Goal: Task Accomplishment & Management: Manage account settings

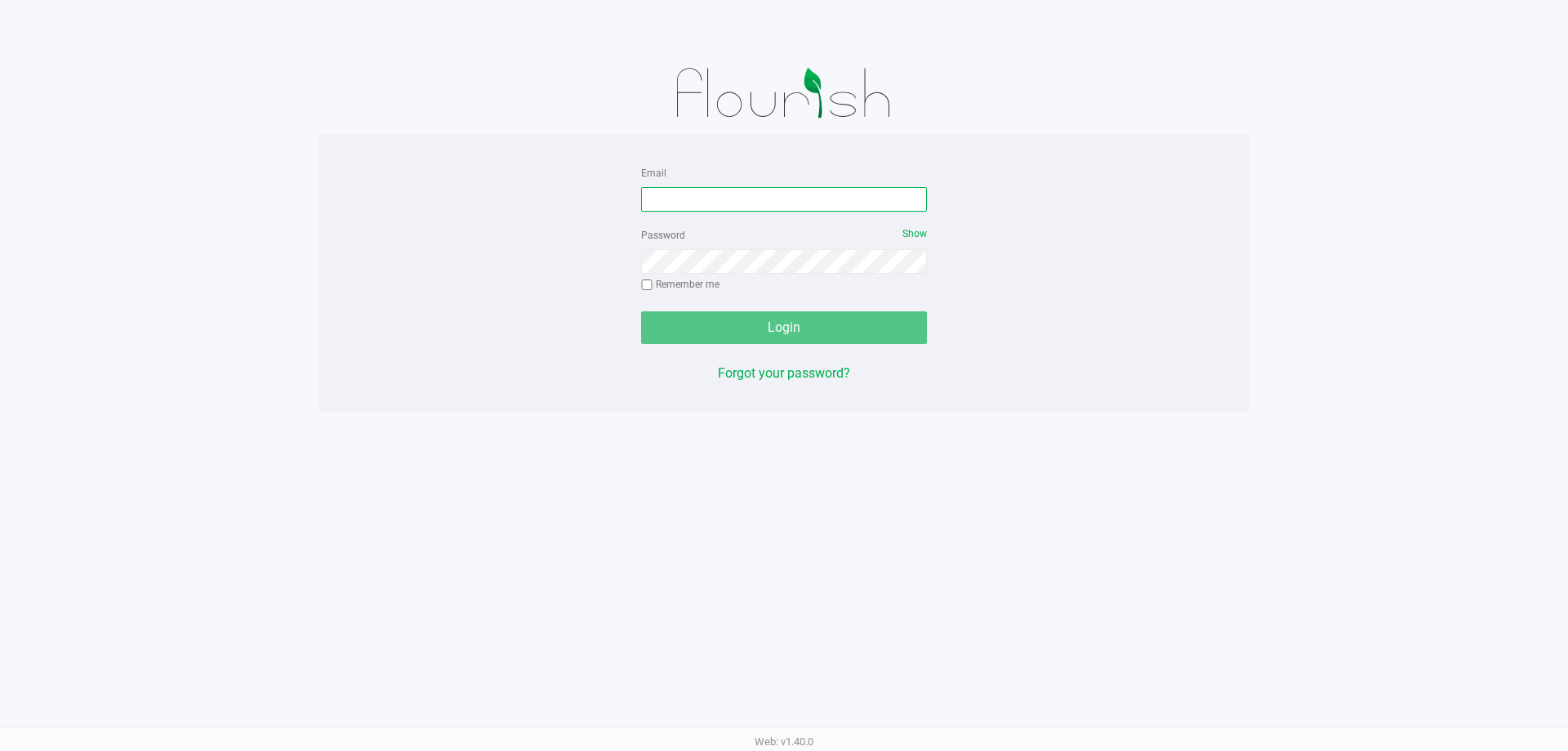
click at [841, 197] on input "Email" at bounding box center [784, 199] width 286 height 25
type input "mmayer@liveparallel.com"
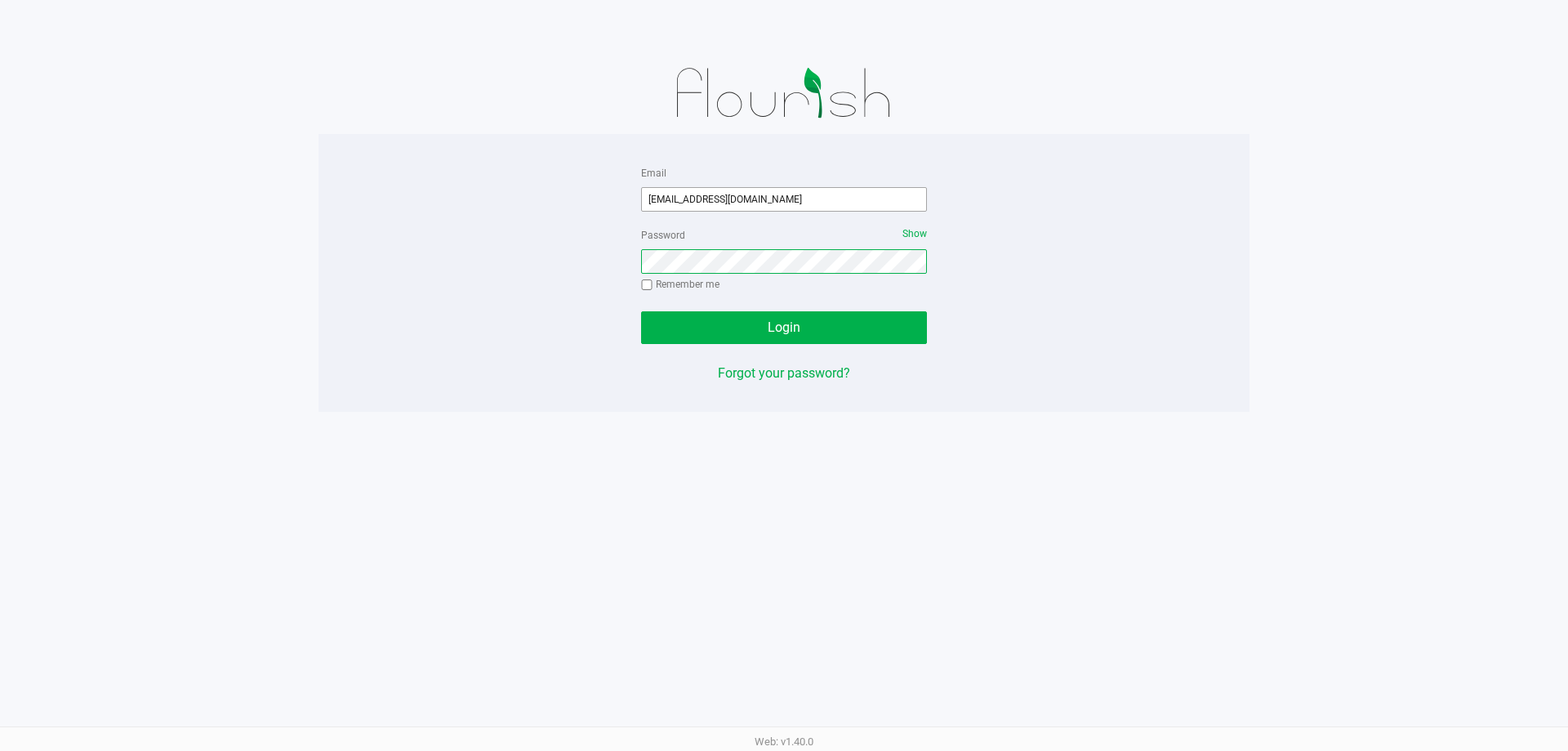
click at [642, 312] on button "Login" at bounding box center [784, 327] width 286 height 32
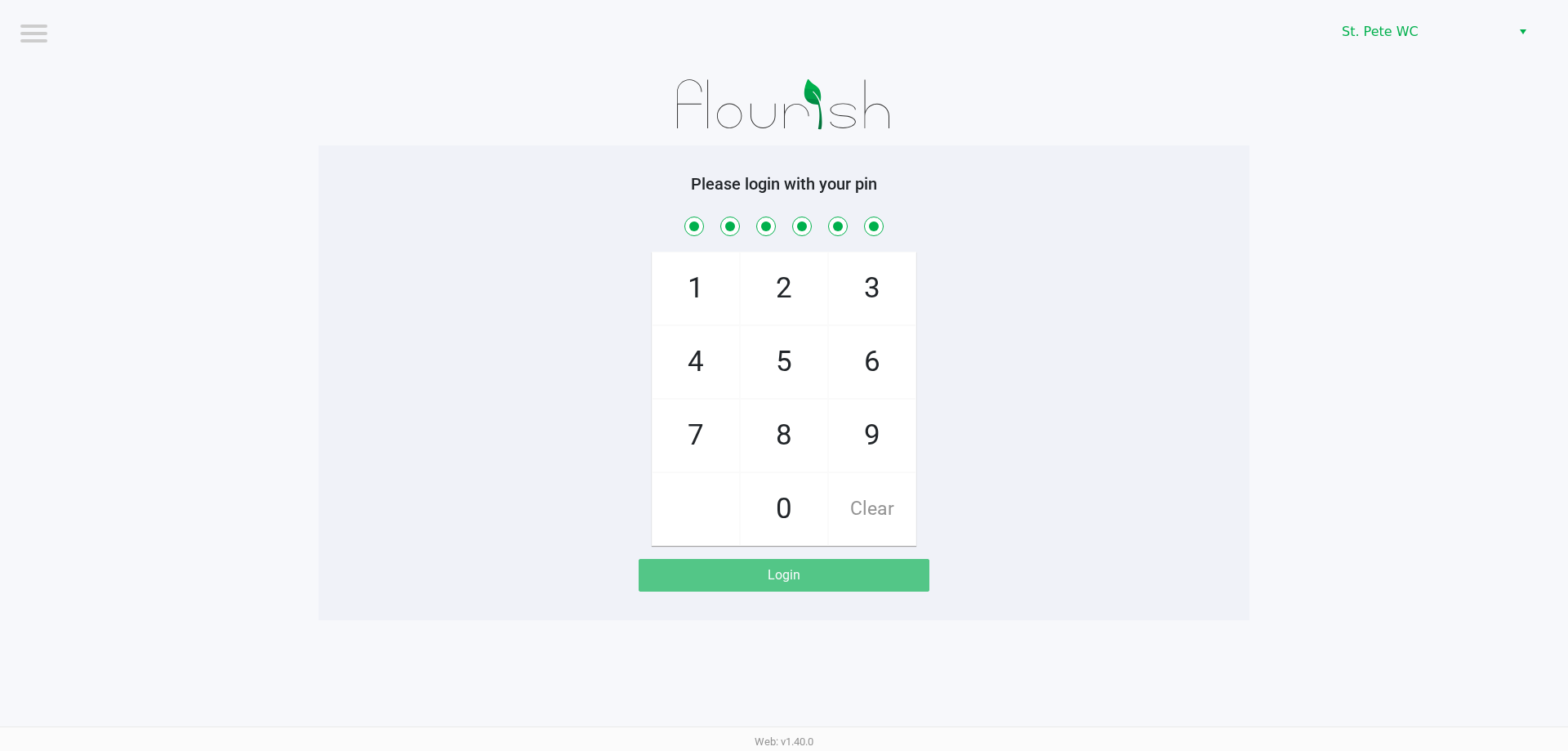
checkbox input "true"
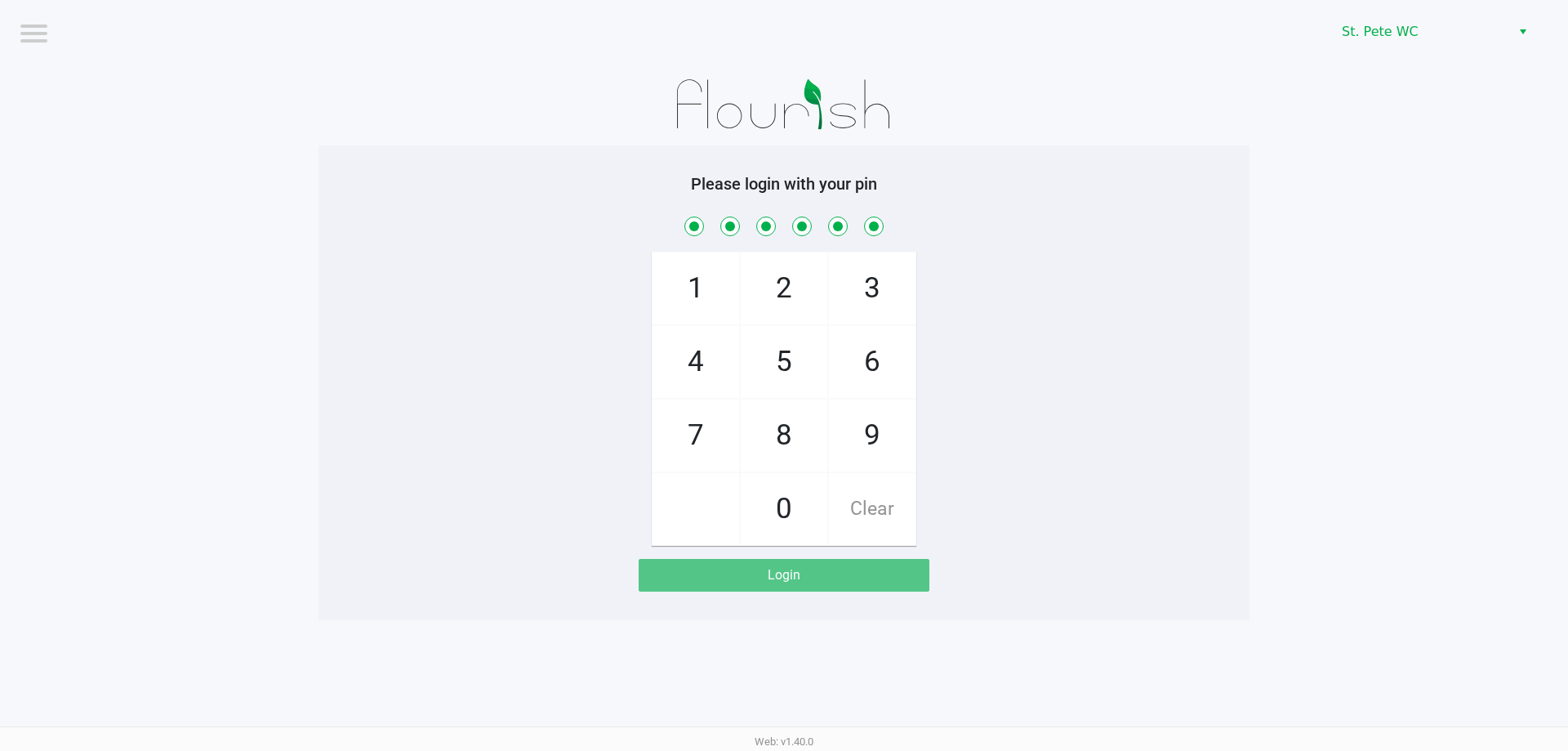
checkbox input "true"
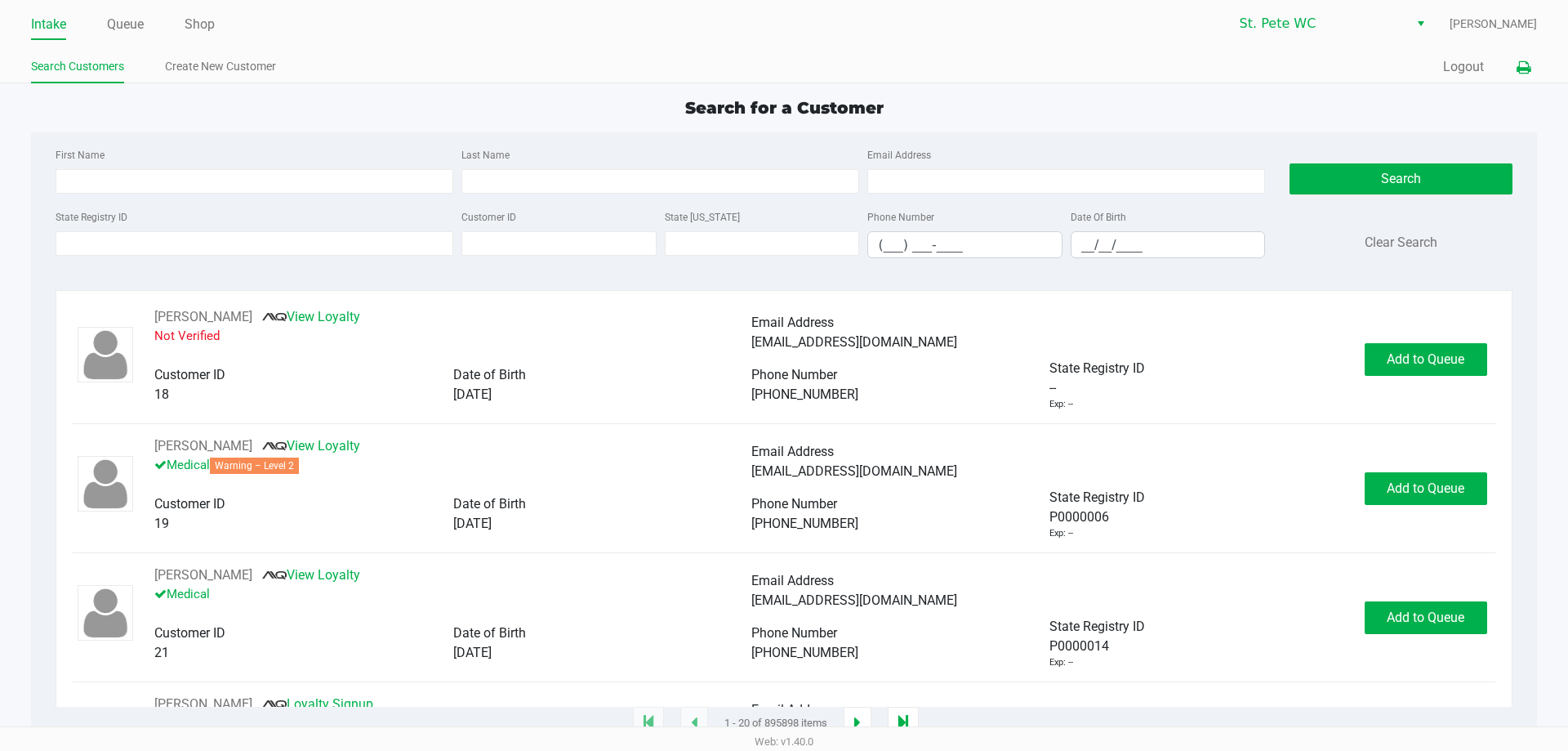
click at [1524, 70] on icon at bounding box center [1524, 68] width 14 height 12
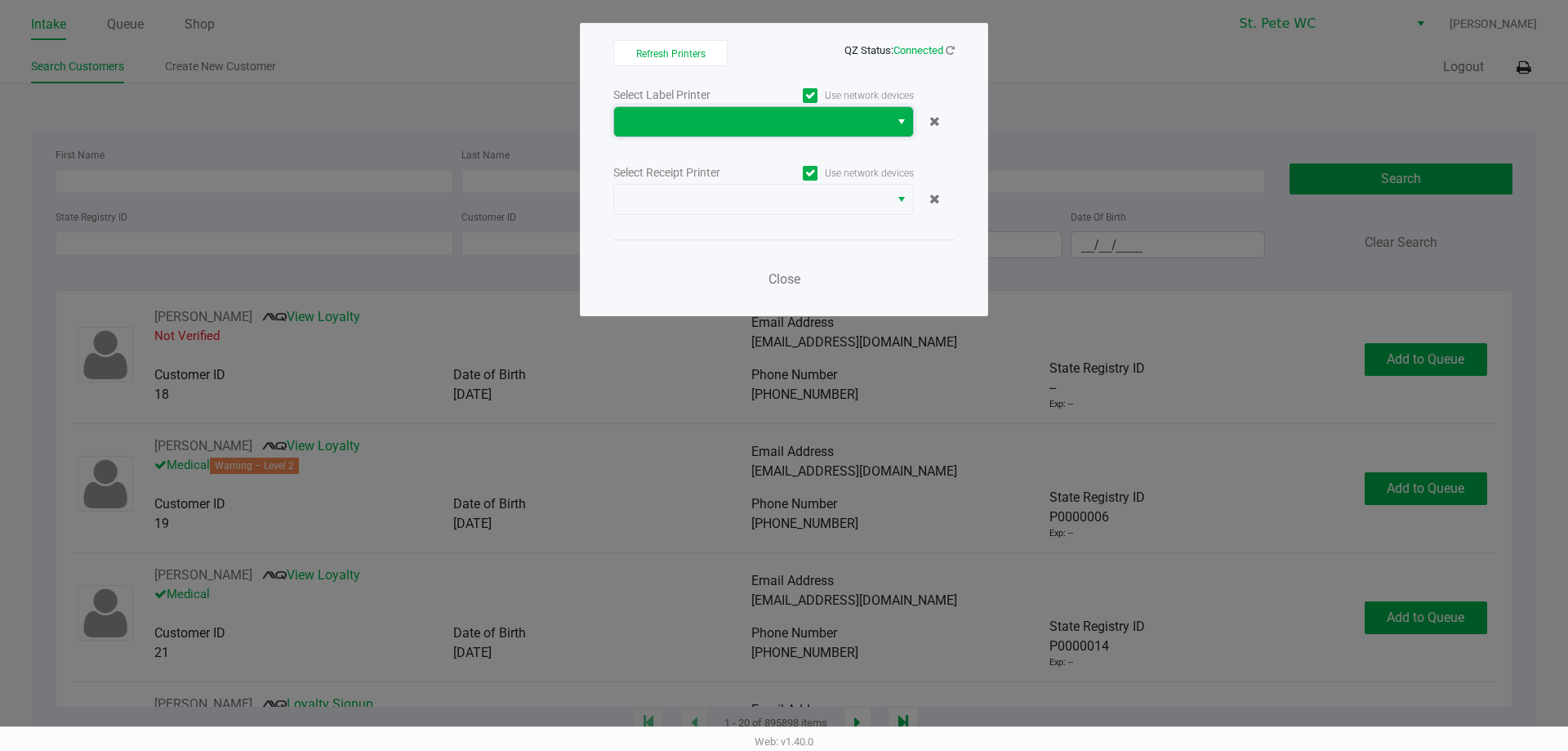
click at [837, 117] on span at bounding box center [752, 122] width 255 height 20
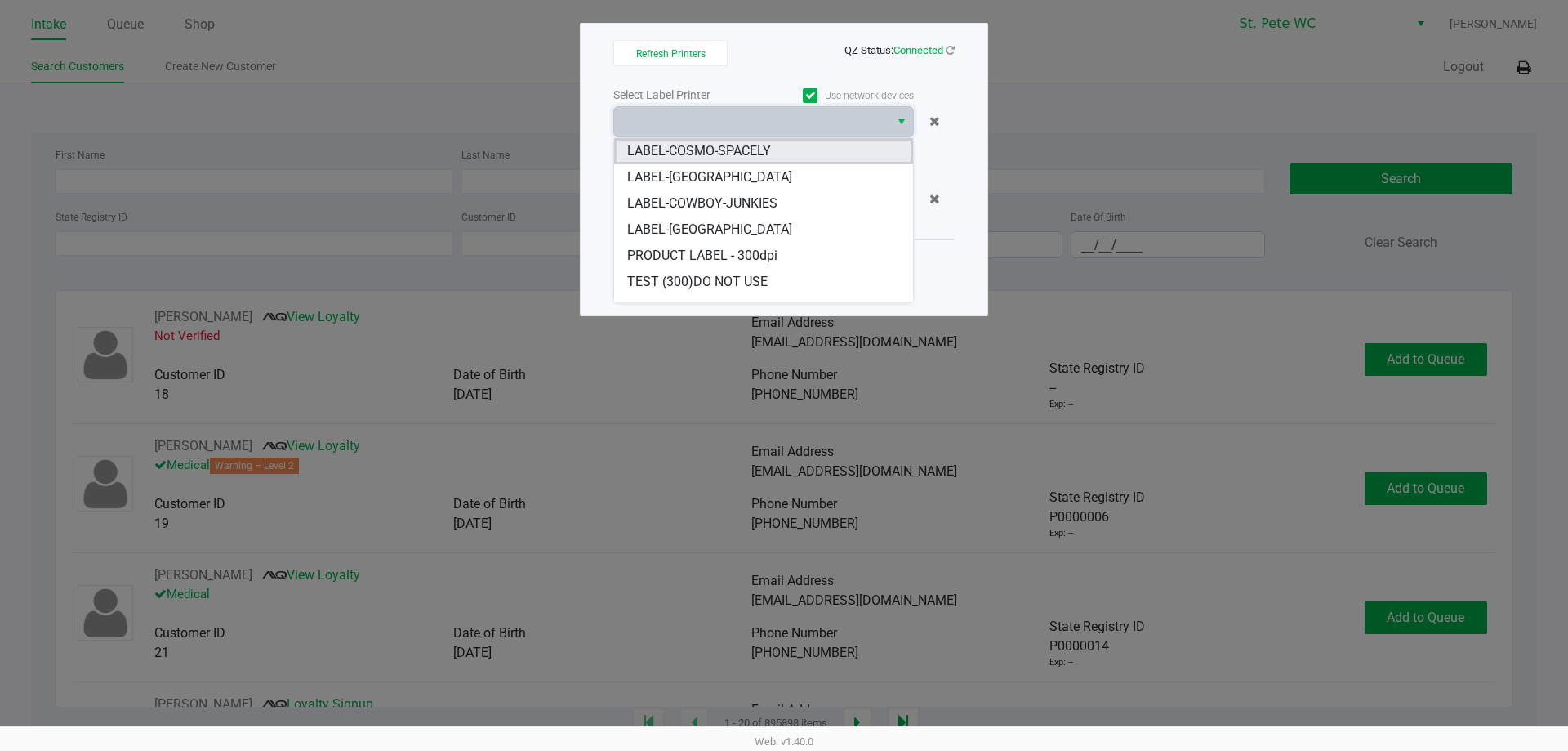
click at [811, 152] on li "LABEL-COSMO-SPACELY" at bounding box center [763, 150] width 299 height 27
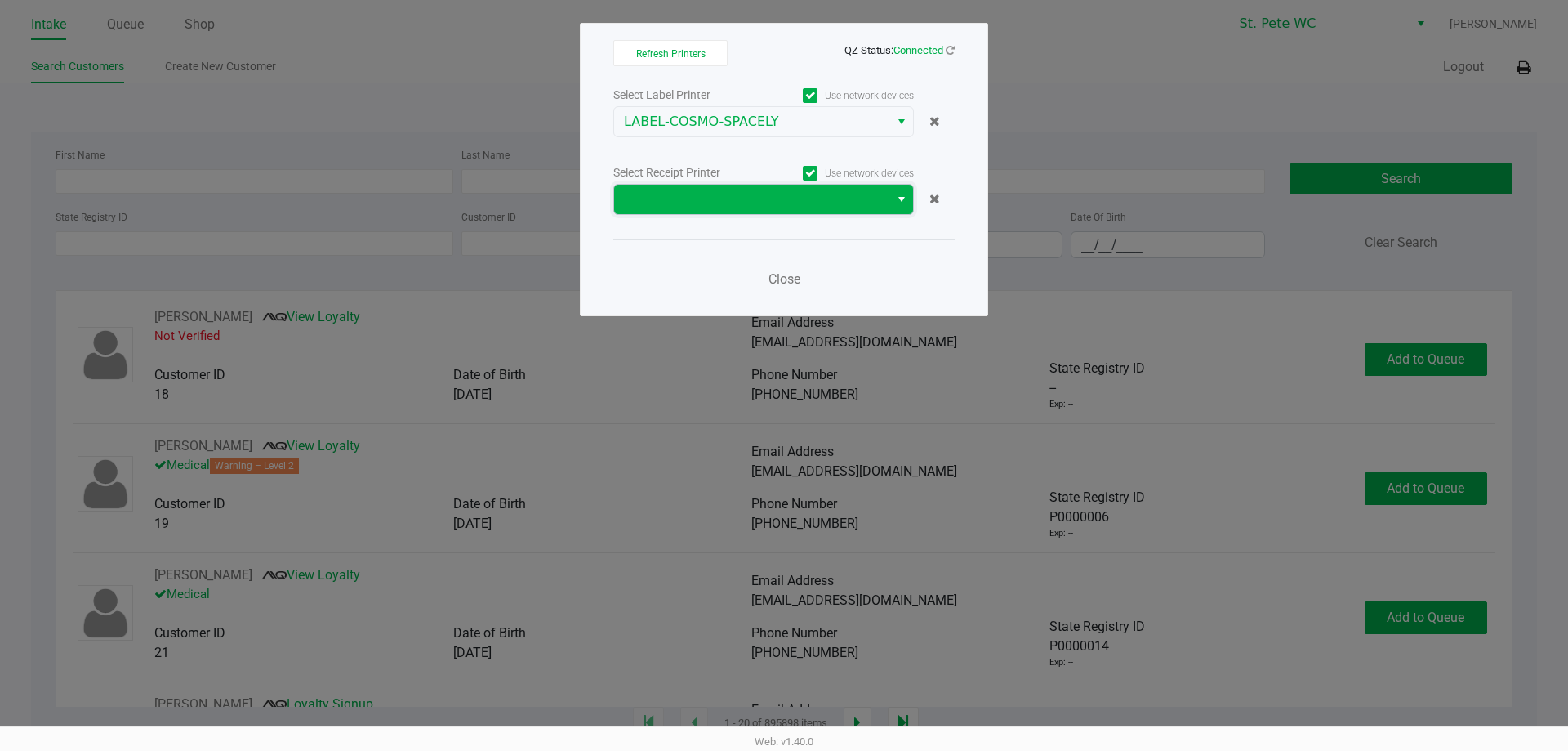
click at [798, 201] on span at bounding box center [752, 200] width 255 height 20
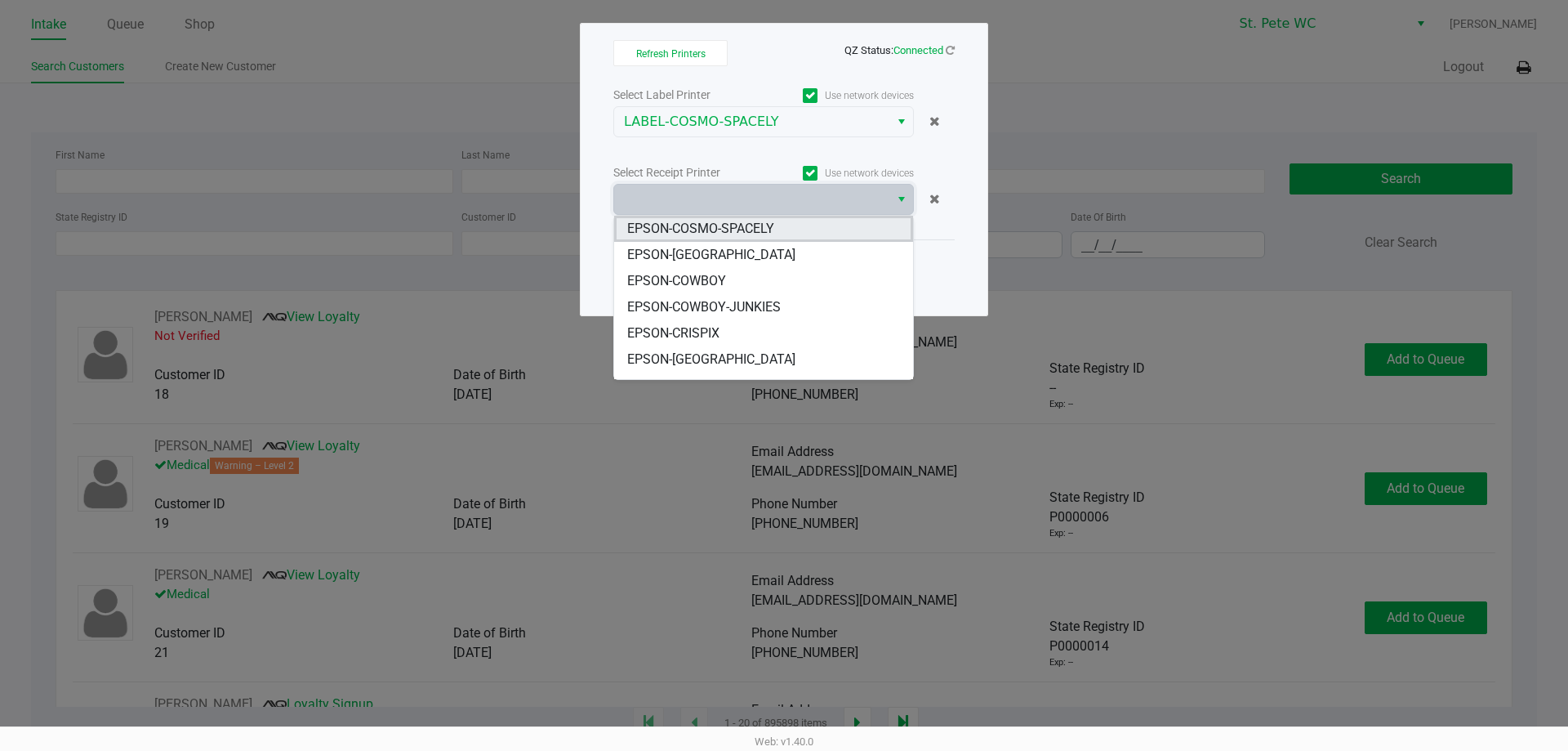
click at [793, 230] on li "EPSON-COSMO-SPACELY" at bounding box center [763, 228] width 299 height 27
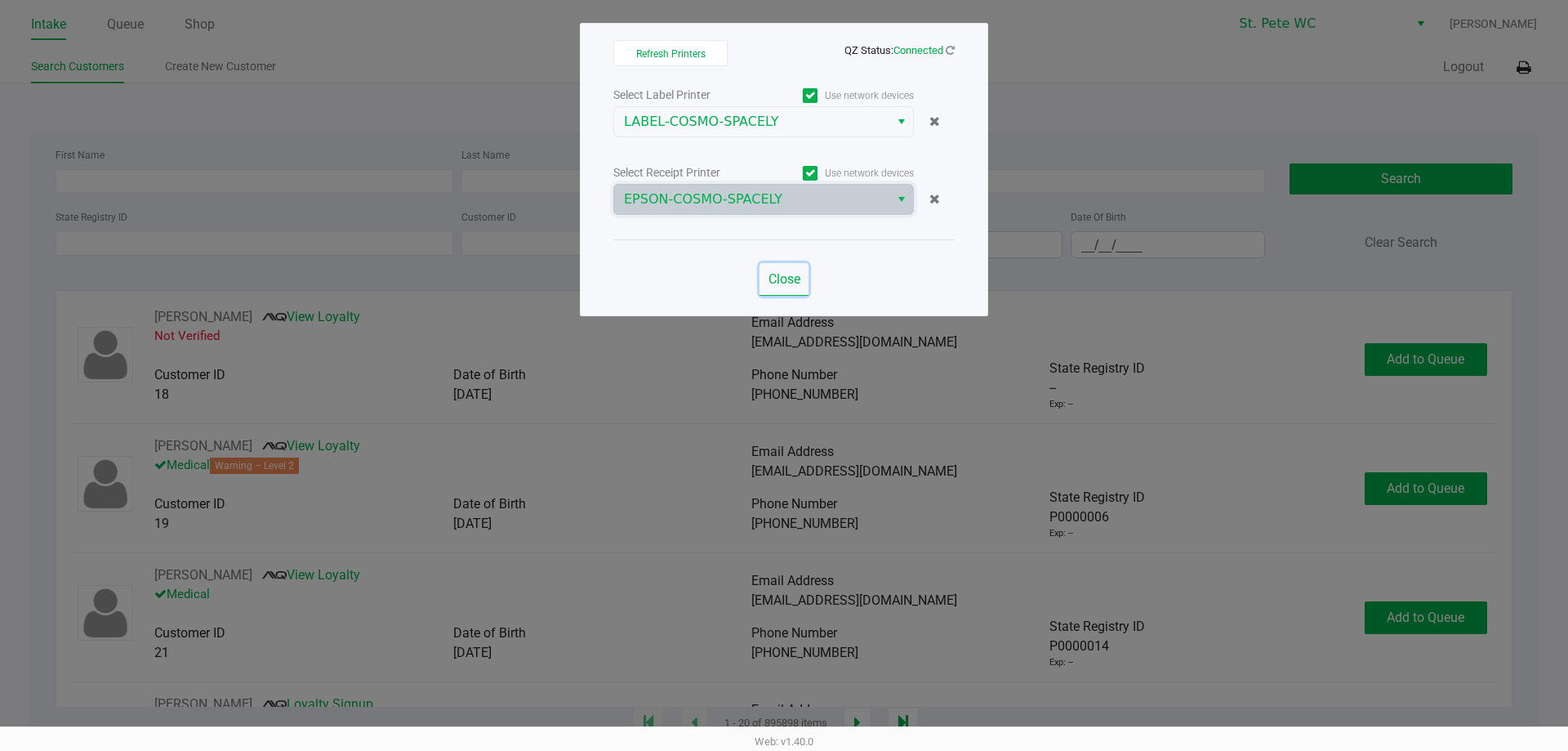
click at [788, 280] on span "Close" at bounding box center [784, 279] width 31 height 16
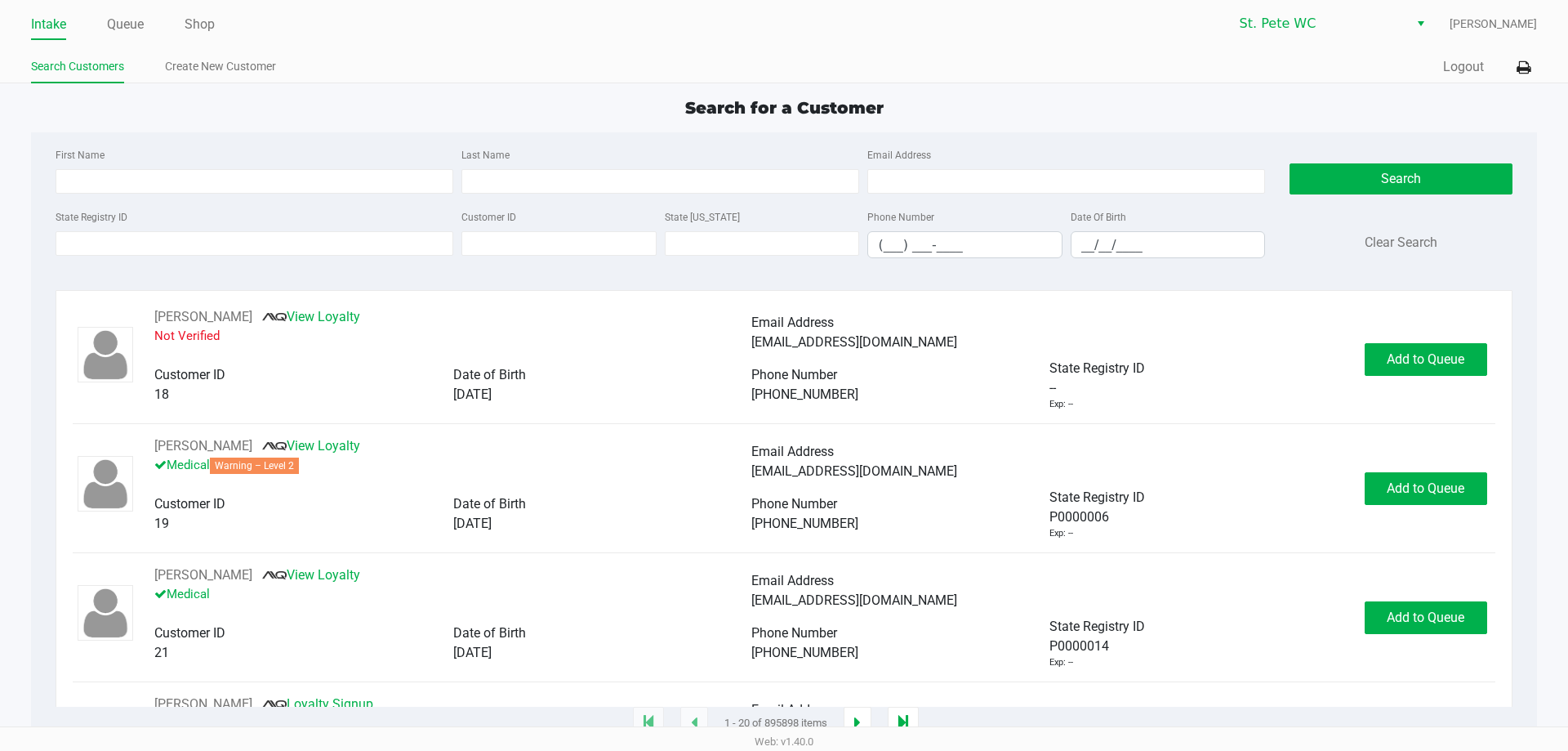
click at [427, 29] on ul "Intake Queue Shop" at bounding box center [408, 26] width 753 height 28
click at [203, 22] on link "Shop" at bounding box center [199, 24] width 30 height 23
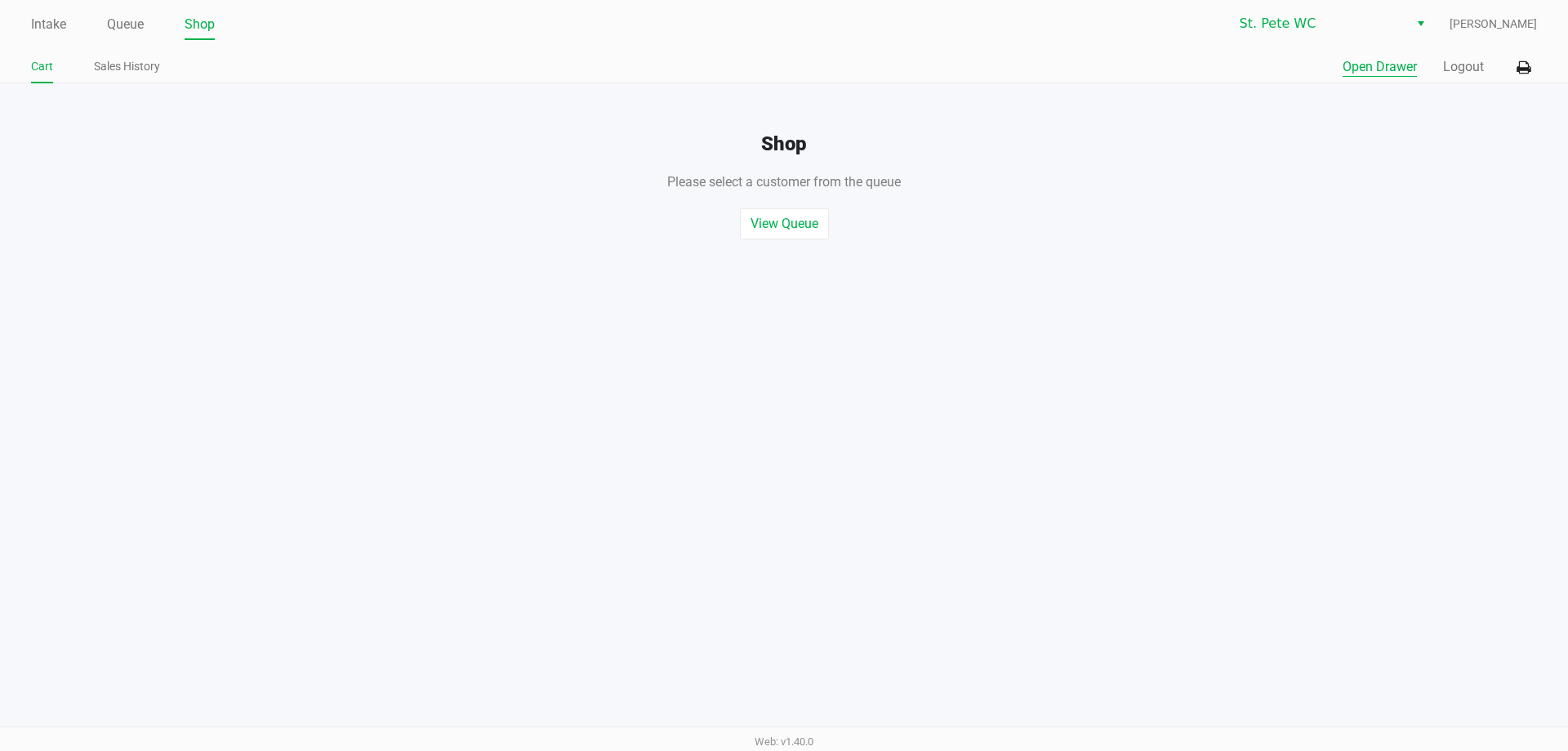
click at [1352, 66] on button "Open Drawer" at bounding box center [1380, 67] width 75 height 20
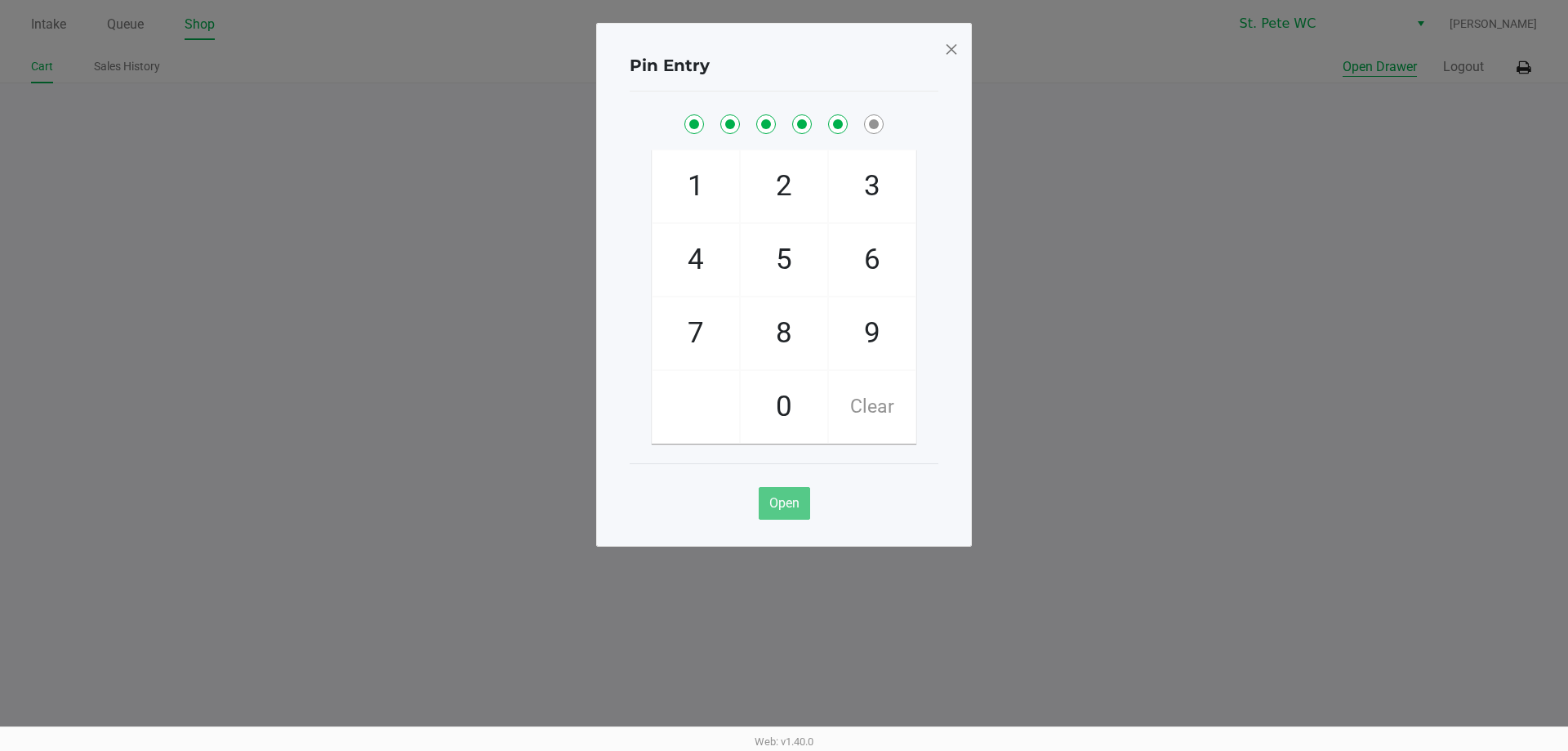
click at [1343, 57] on button "Open Drawer" at bounding box center [1380, 67] width 75 height 20
checkbox input "true"
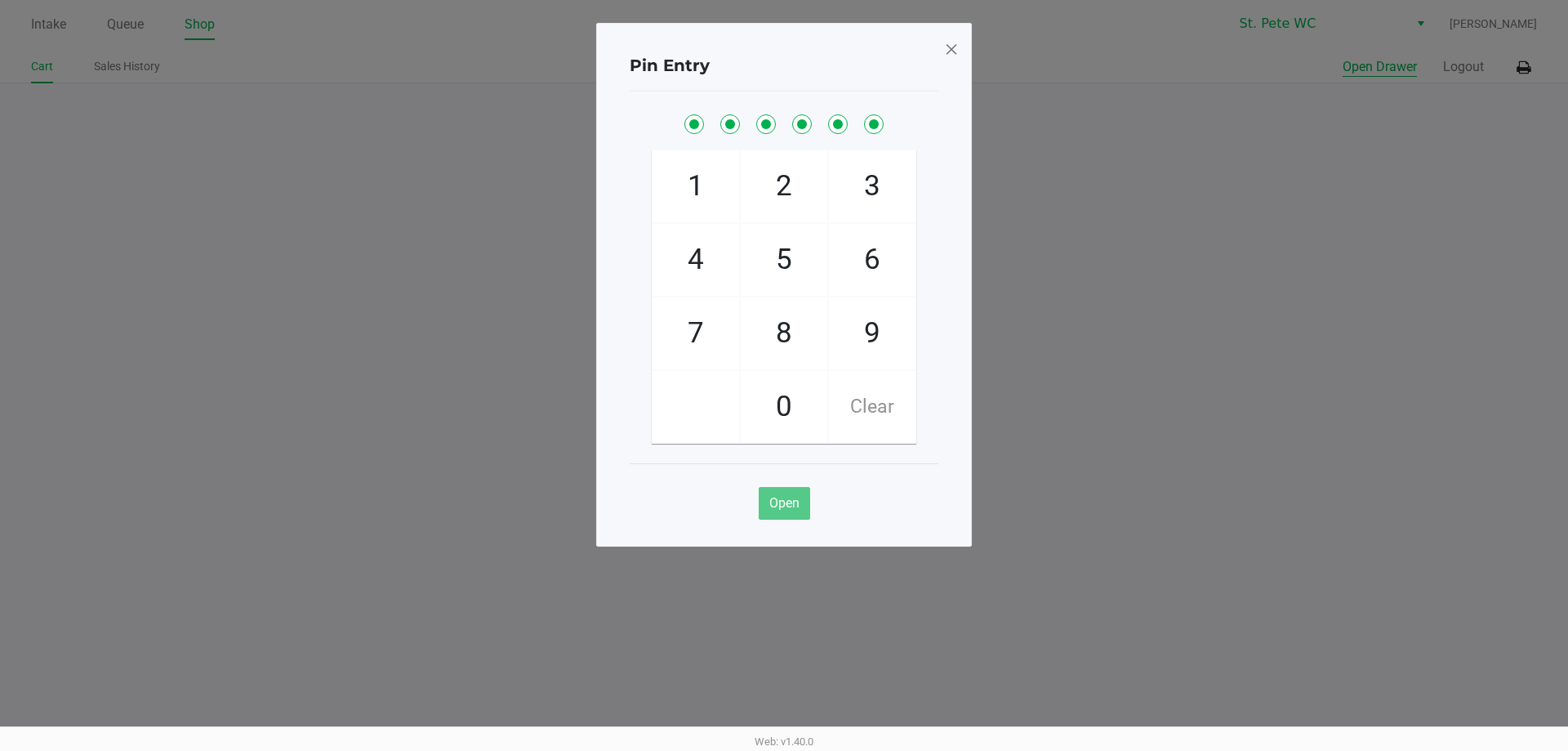
checkbox input "true"
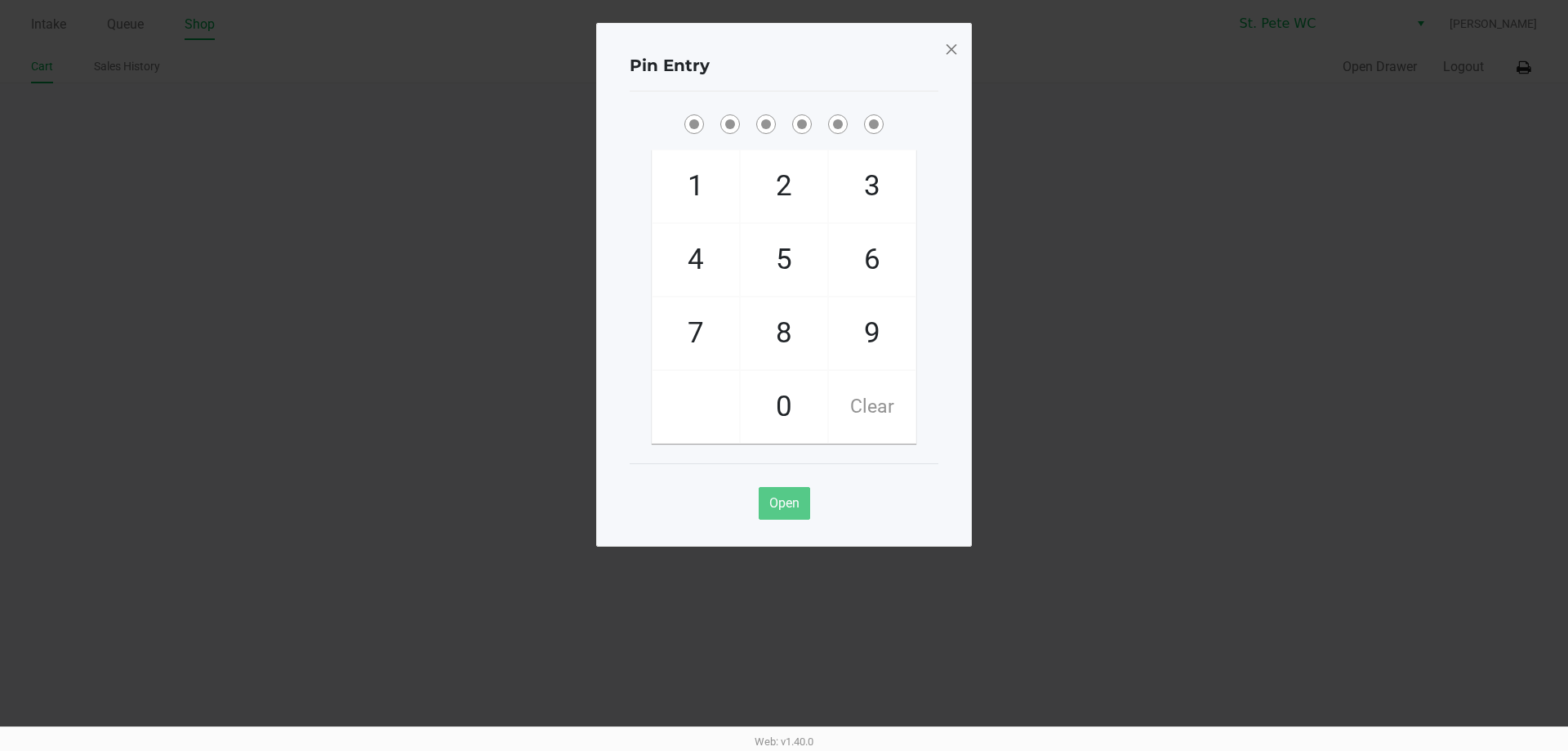
click at [951, 52] on span at bounding box center [951, 49] width 15 height 27
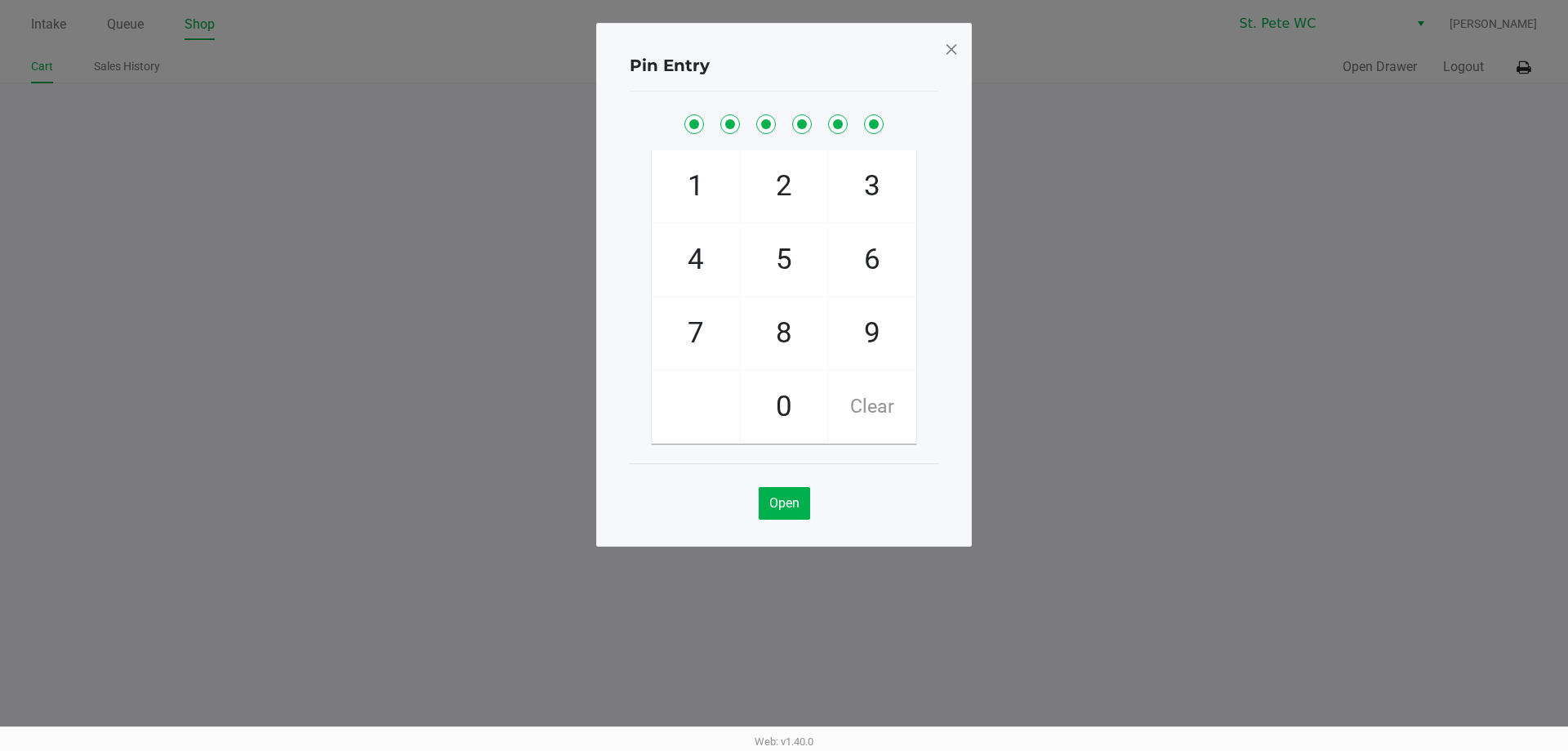
click at [951, 52] on span at bounding box center [951, 49] width 15 height 27
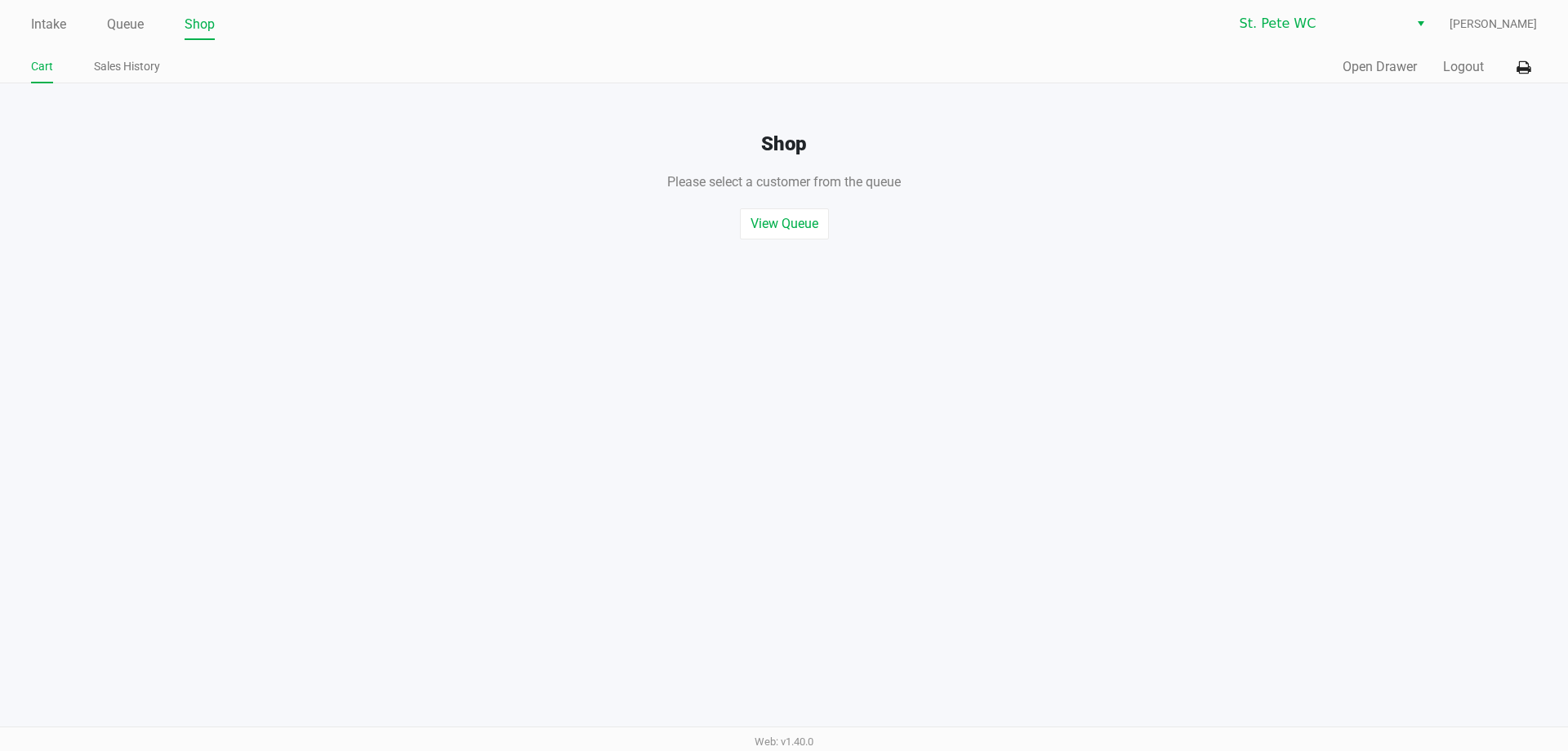
click at [1468, 56] on div "Quick Sale Open Drawer Logout" at bounding box center [1160, 67] width 753 height 30
click at [1467, 77] on div "Quick Sale Open Drawer Logout" at bounding box center [1160, 67] width 753 height 30
click at [1467, 68] on button "Logout" at bounding box center [1464, 67] width 41 height 20
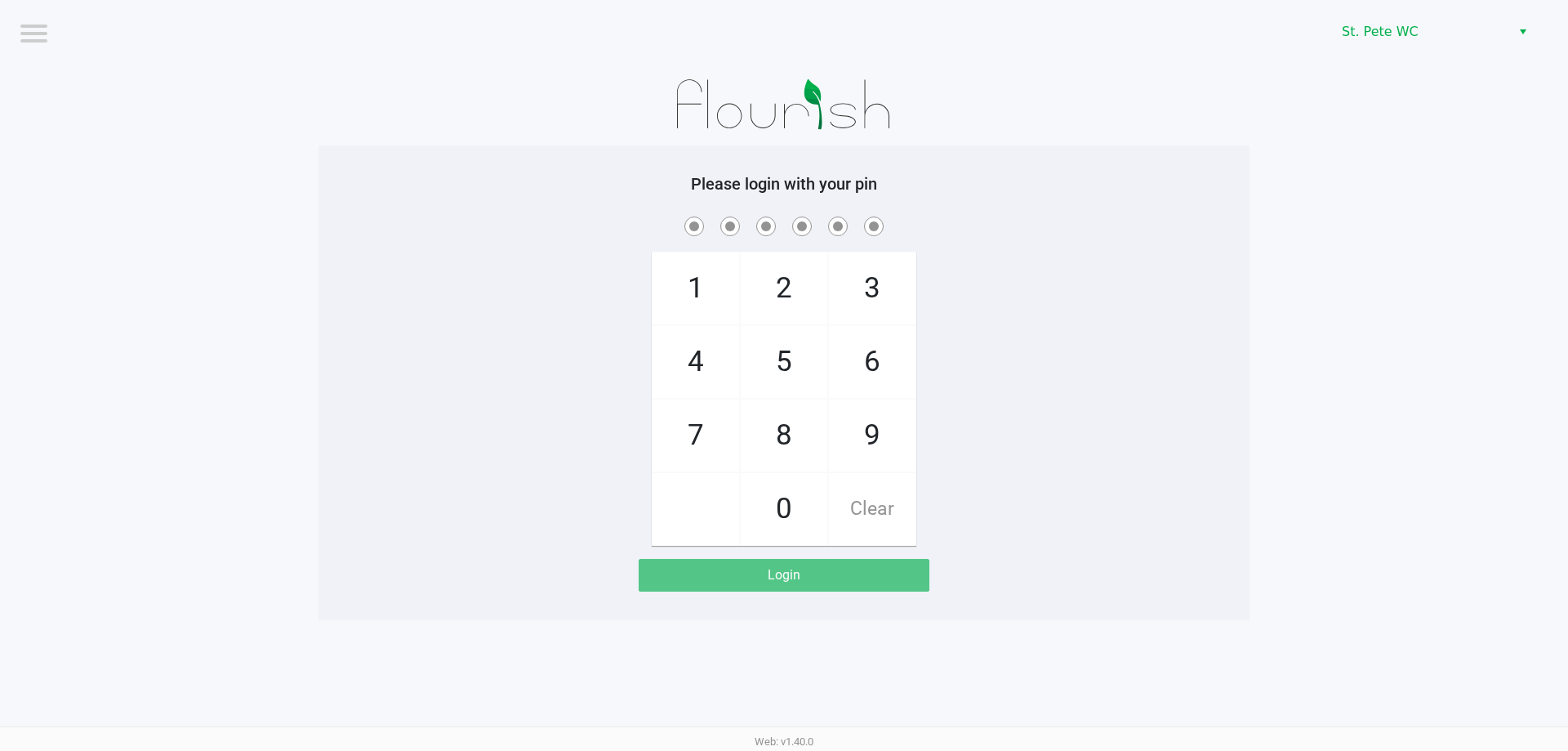
click at [1189, 272] on div "1 4 7 2 5 8 0 3 6 9 Clear" at bounding box center [784, 379] width 931 height 332
checkbox input "true"
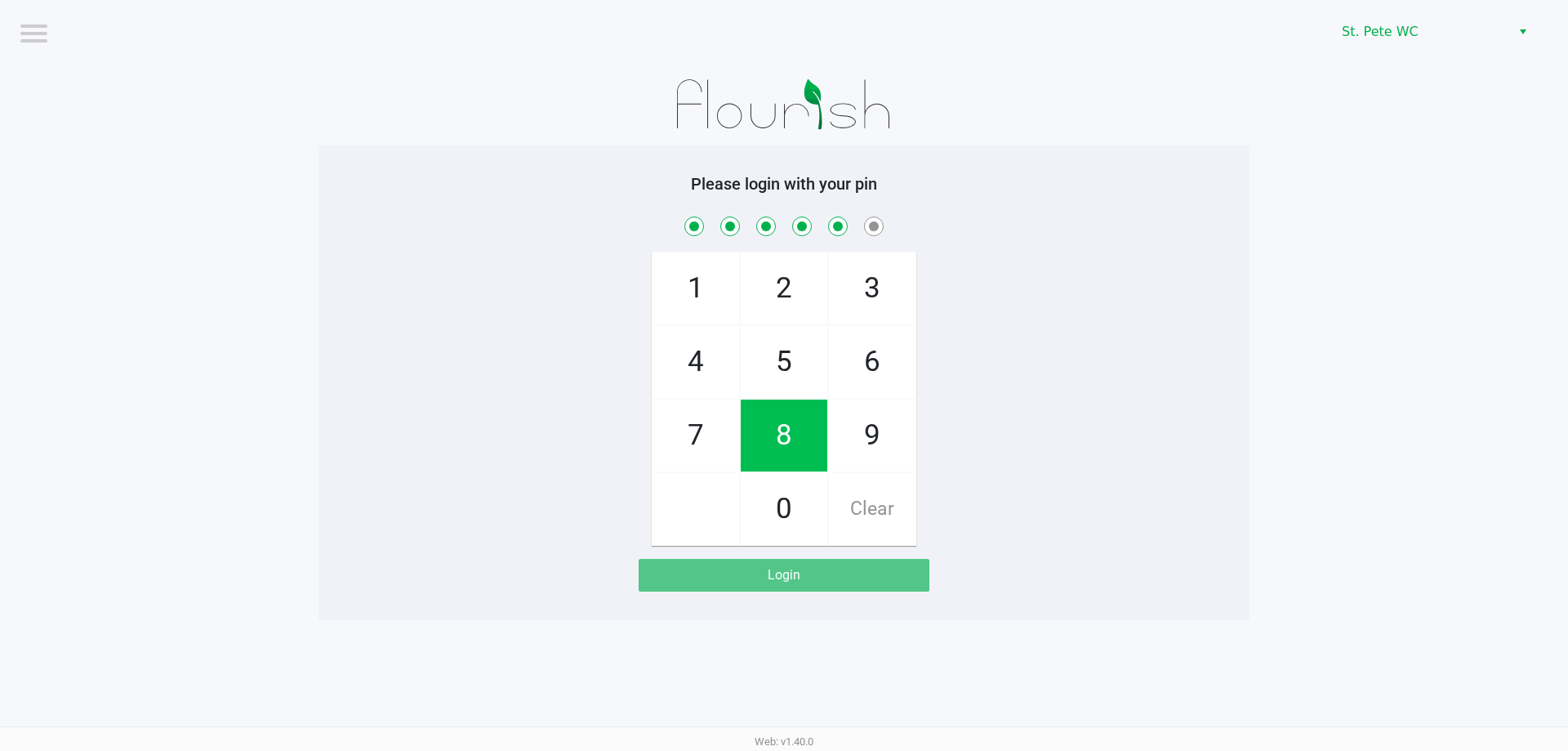
checkbox input "true"
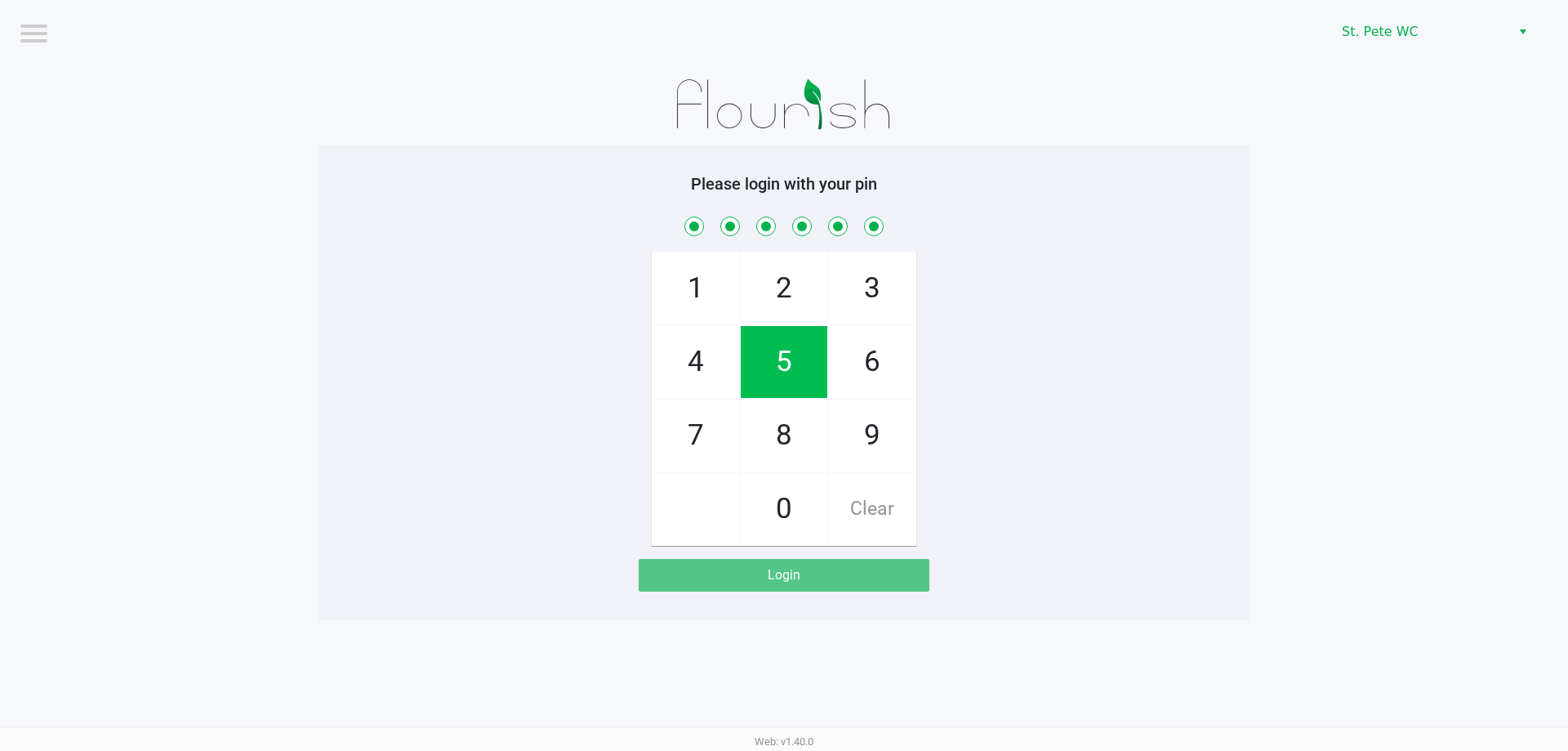
checkbox input "true"
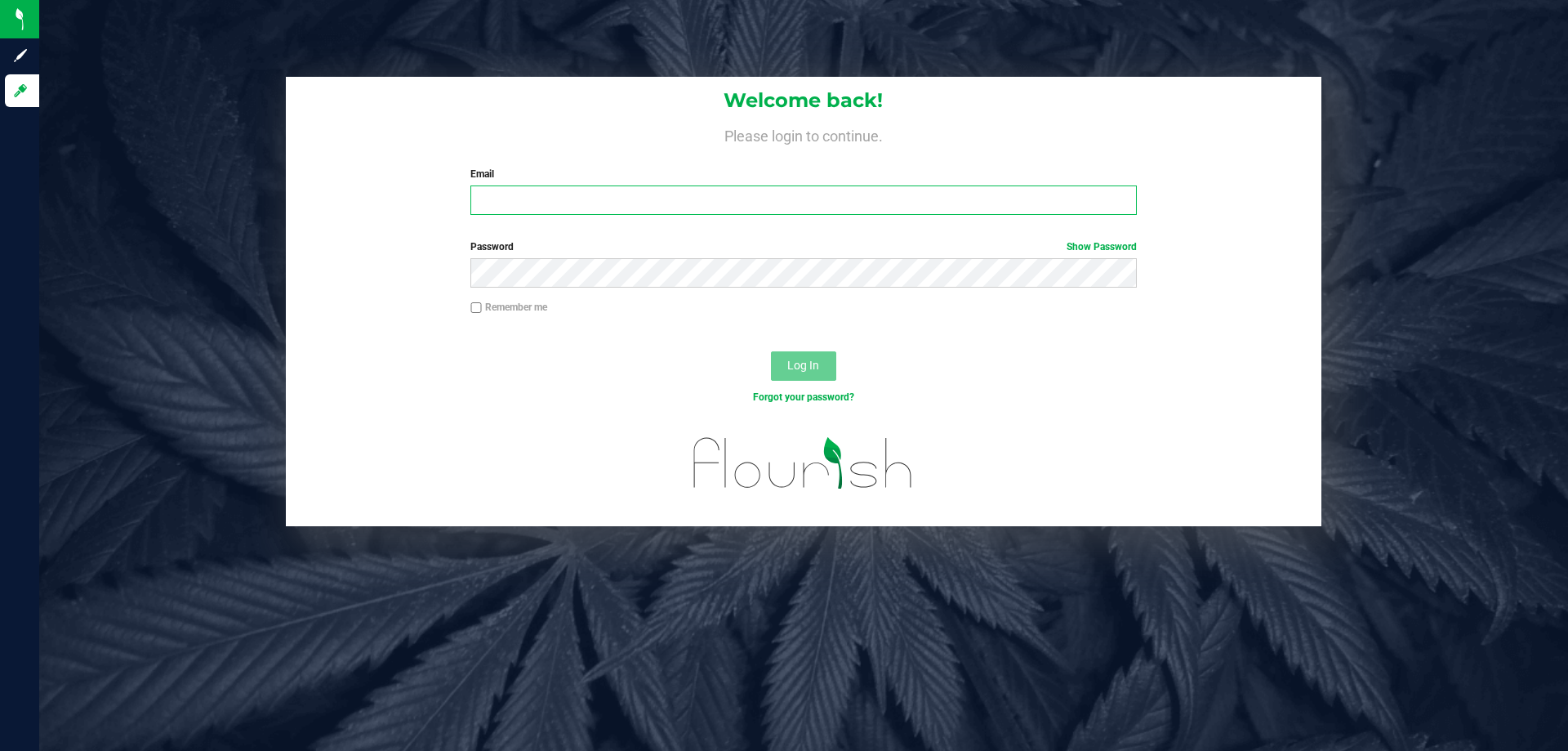
click at [645, 192] on input "Email" at bounding box center [804, 201] width 666 height 29
type input "[EMAIL_ADDRESS][DOMAIN_NAME]"
click at [771, 351] on button "Log In" at bounding box center [804, 366] width 66 height 29
